Goal: Task Accomplishment & Management: Use online tool/utility

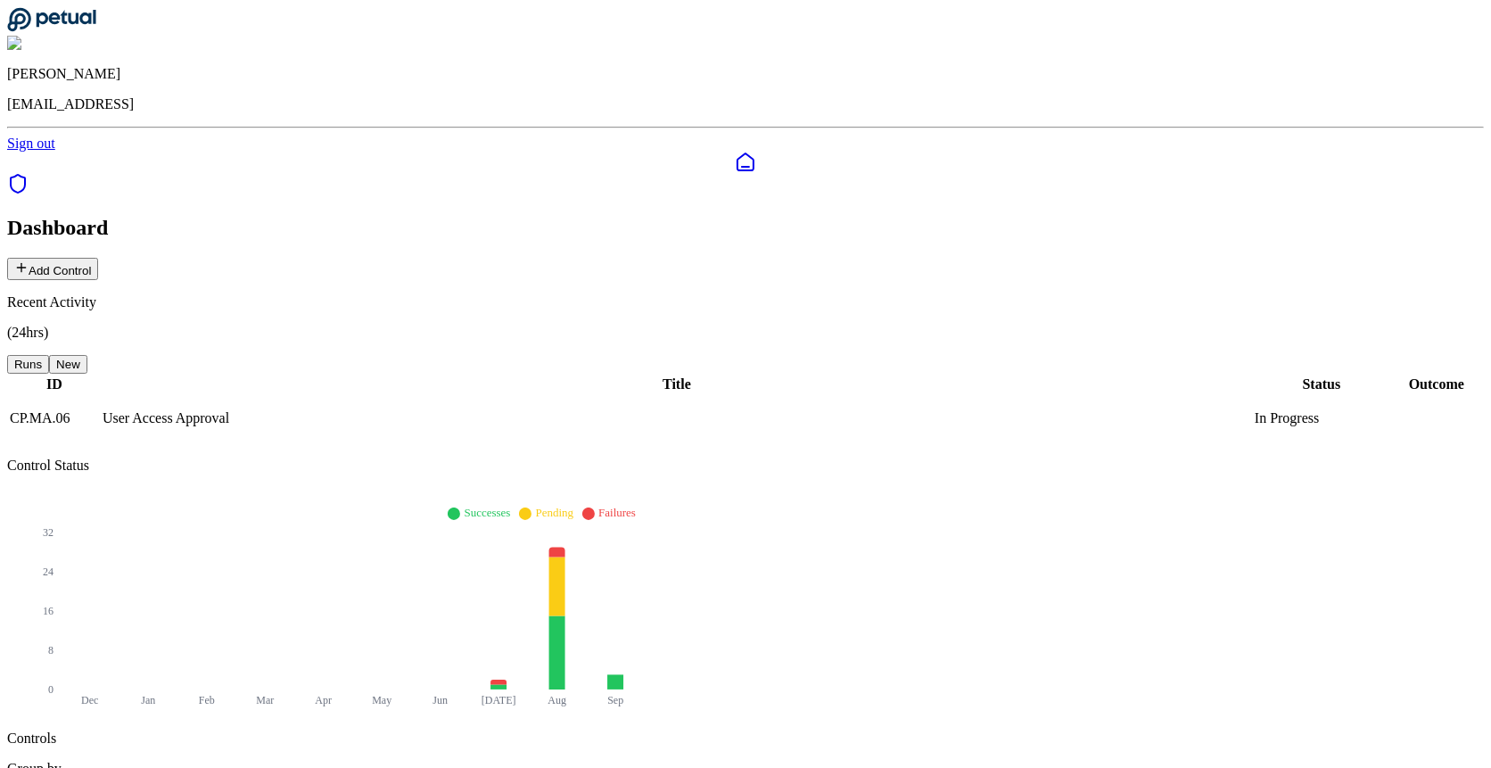
click at [98, 258] on button "Add Control" at bounding box center [52, 269] width 91 height 22
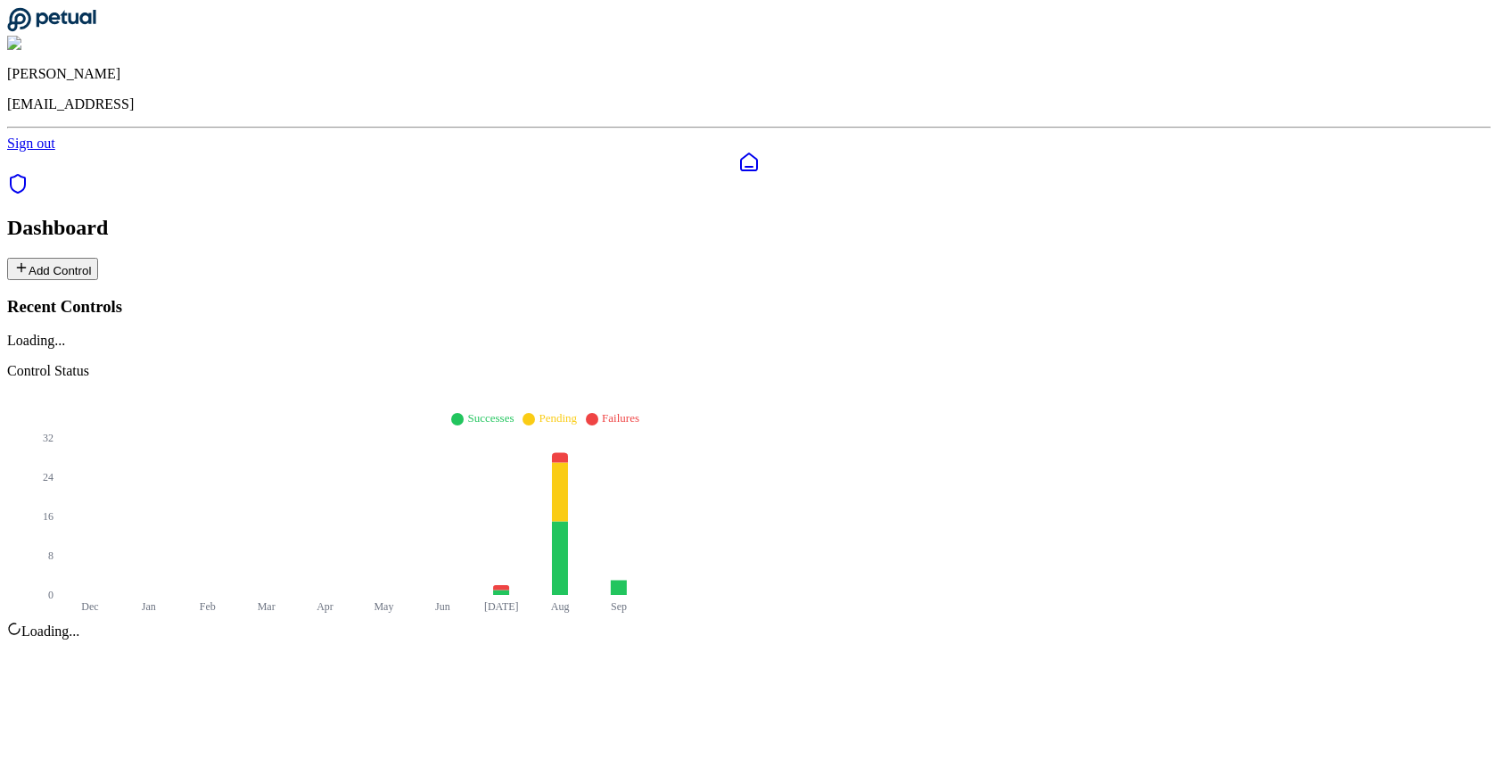
click at [98, 258] on button "Add Control" at bounding box center [52, 269] width 91 height 22
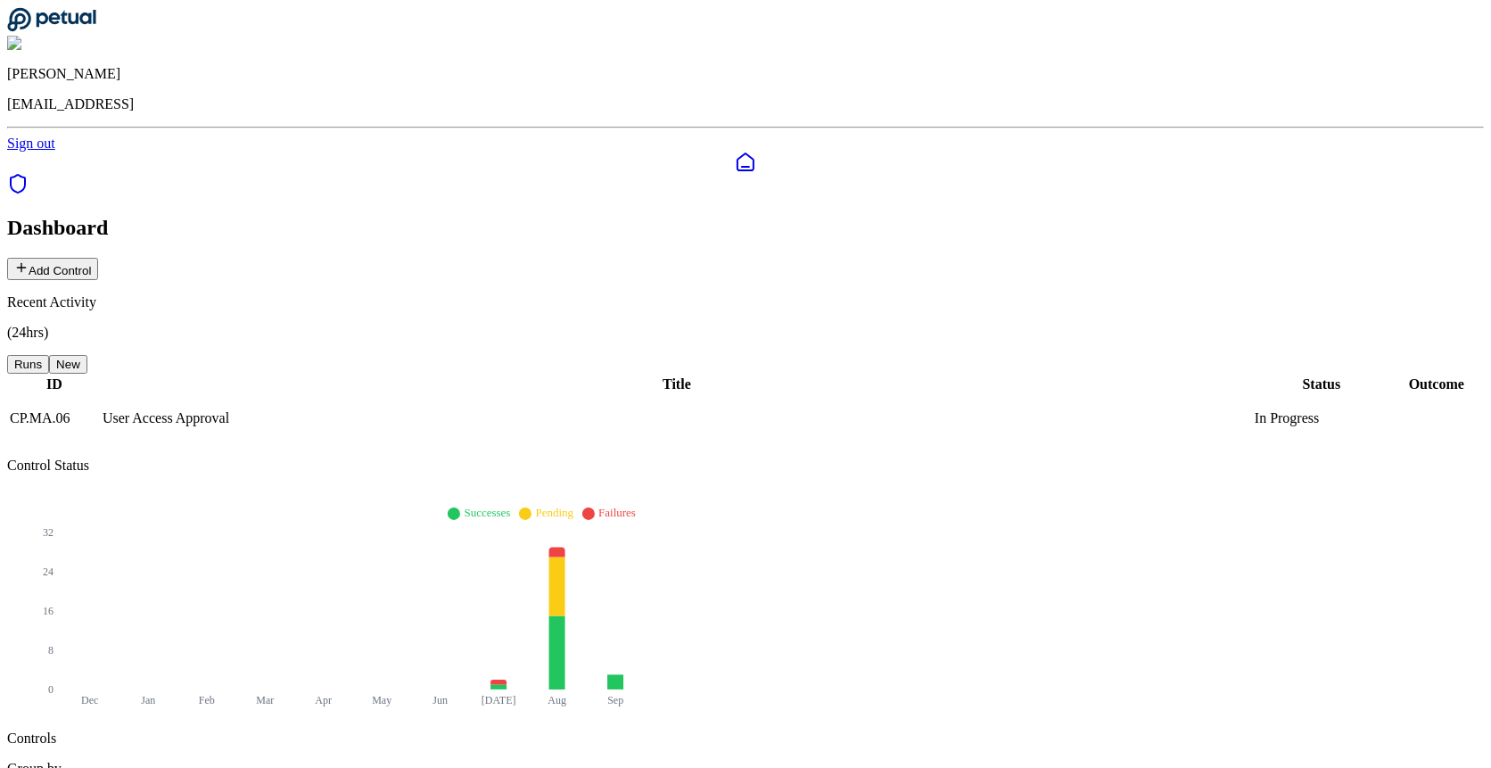
click at [25, 268] on icon at bounding box center [21, 268] width 8 height 0
